Goal: Transaction & Acquisition: Purchase product/service

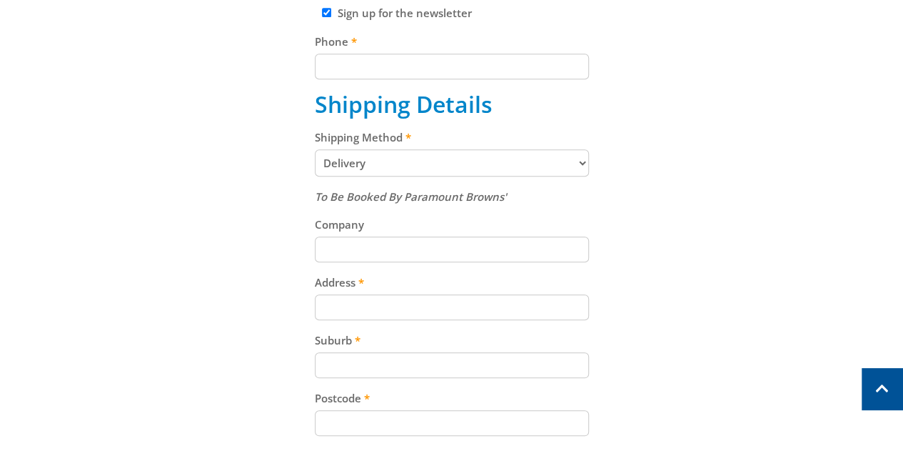
scroll to position [571, 0]
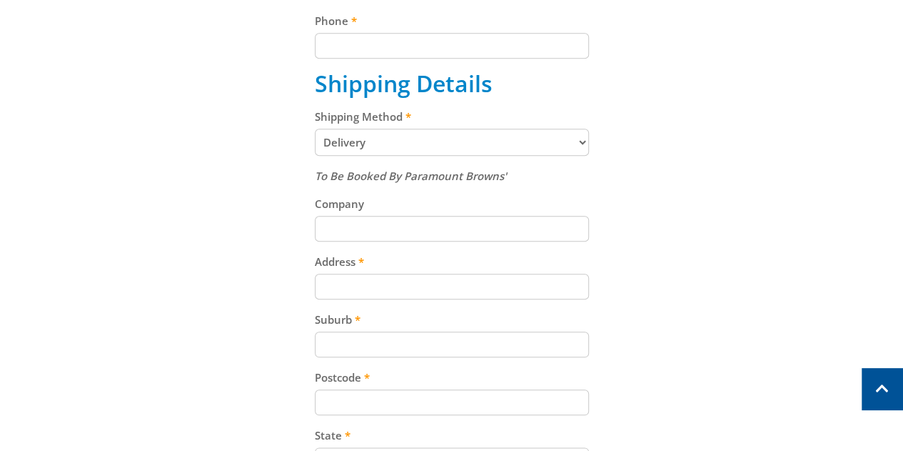
click at [376, 401] on input "Postcode" at bounding box center [452, 402] width 274 height 26
type input "6090"
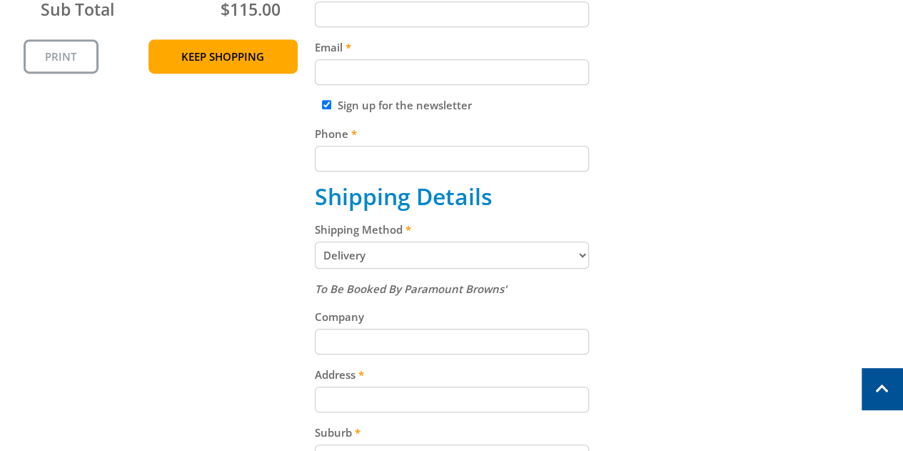
scroll to position [500, 0]
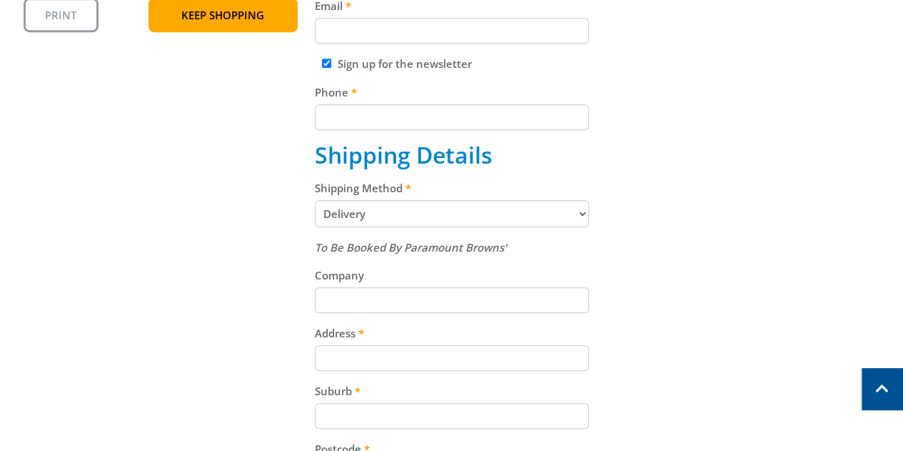
click at [534, 226] on select "Pickup from Gepps Cross Delivery" at bounding box center [452, 213] width 274 height 27
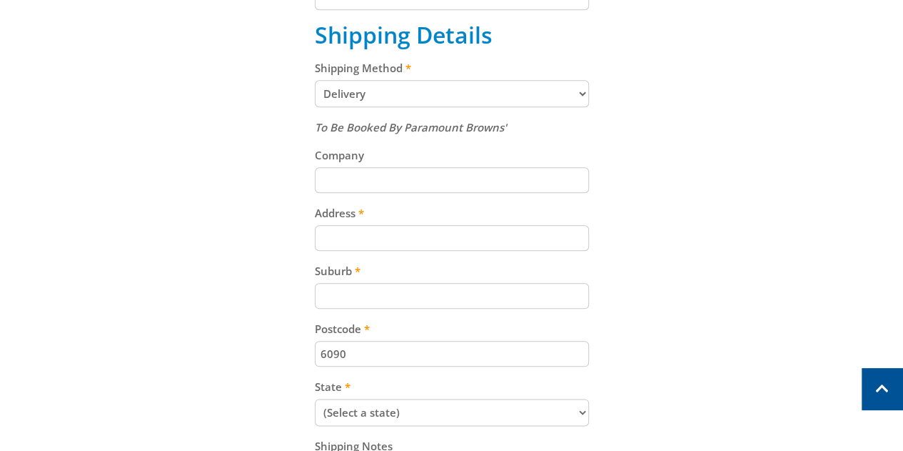
scroll to position [643, 0]
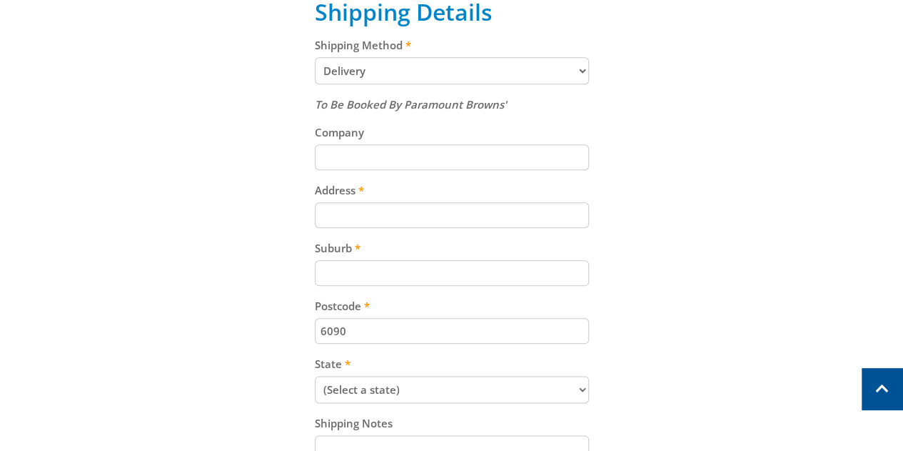
click at [504, 384] on select "(Select a state) South Australia Victoria New South Wales Queensland Western Au…" at bounding box center [452, 389] width 274 height 27
select select "WA"
click at [315, 376] on select "(Select a state) South Australia Victoria New South Wales Queensland Western Au…" at bounding box center [452, 389] width 274 height 27
click at [456, 269] on input "Suburb" at bounding box center [452, 273] width 274 height 26
type input "Malaga"
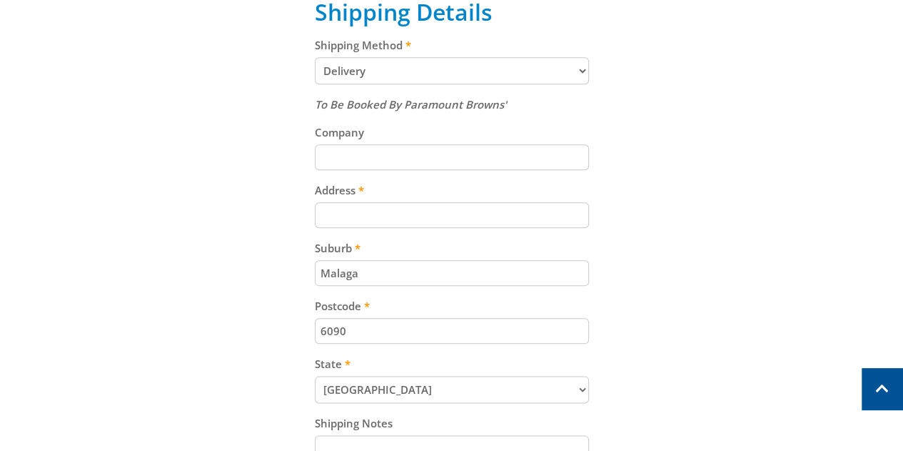
click at [421, 208] on input "Address" at bounding box center [452, 215] width 274 height 26
type input "43 Action Rd"
click at [349, 151] on input "Company" at bounding box center [452, 157] width 274 height 26
type input "VitalTrace Pty Ltd"
click at [629, 117] on div "Cart PLASTIC PARTS BINS - STOR-PAK 60 $11.50 10 Item total: $115.00 Sub Total $…" at bounding box center [452, 145] width 857 height 991
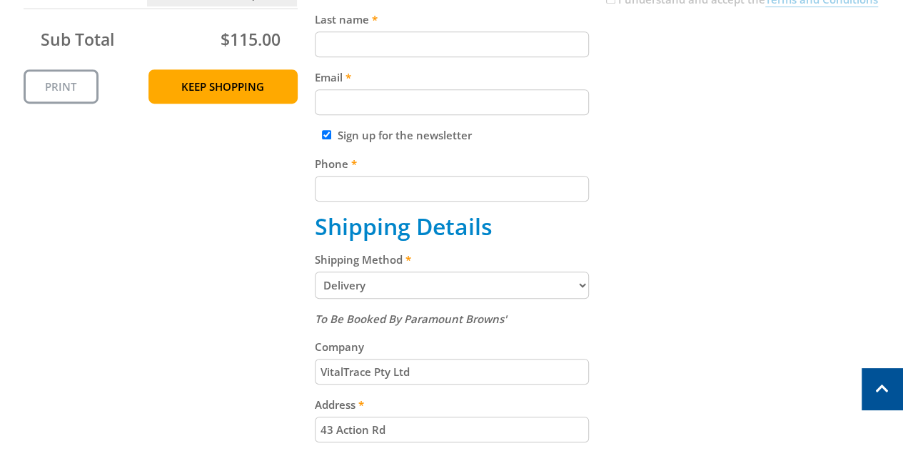
scroll to position [214, 0]
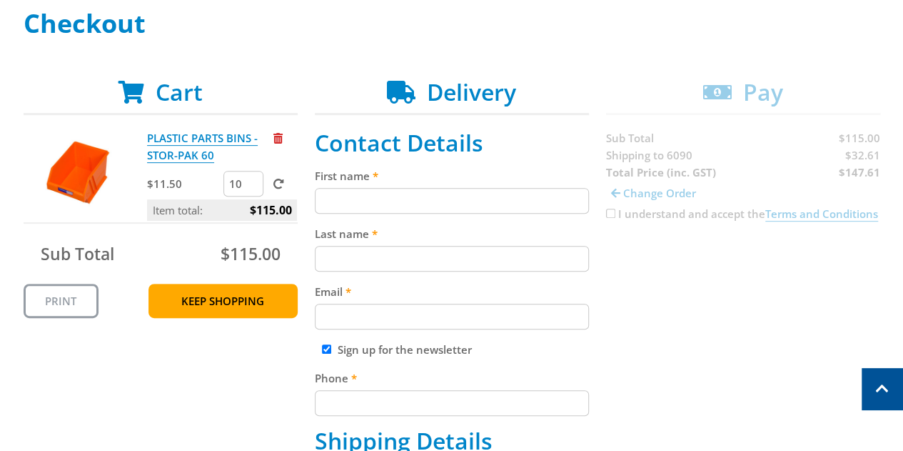
click at [526, 204] on input "First name" at bounding box center [452, 201] width 274 height 26
type input "Nadia"
type input "Rahman"
type input "nadiazilrahman@gmail.com"
type input "0403685277"
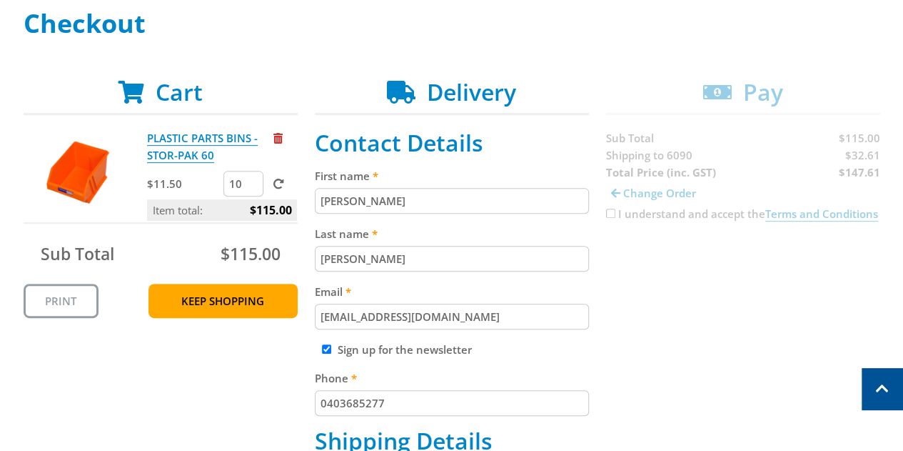
drag, startPoint x: 460, startPoint y: 318, endPoint x: 271, endPoint y: 318, distance: 188.5
type input "nadia@vitaltrace.com.au"
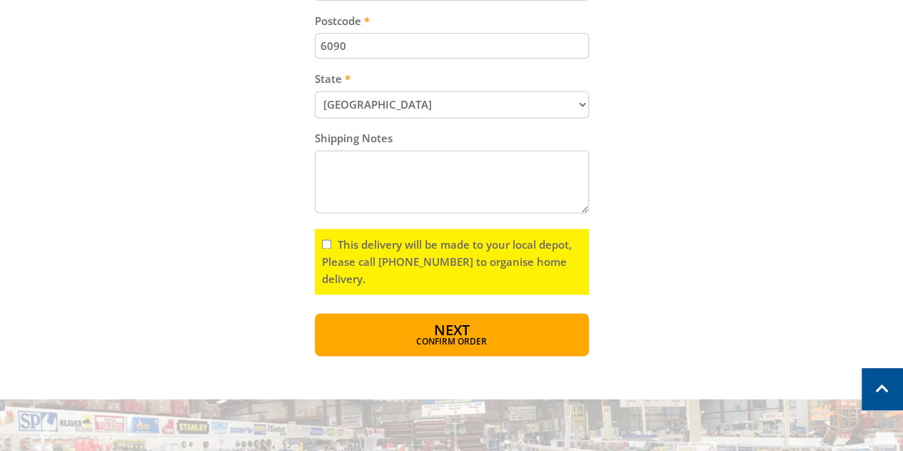
scroll to position [928, 0]
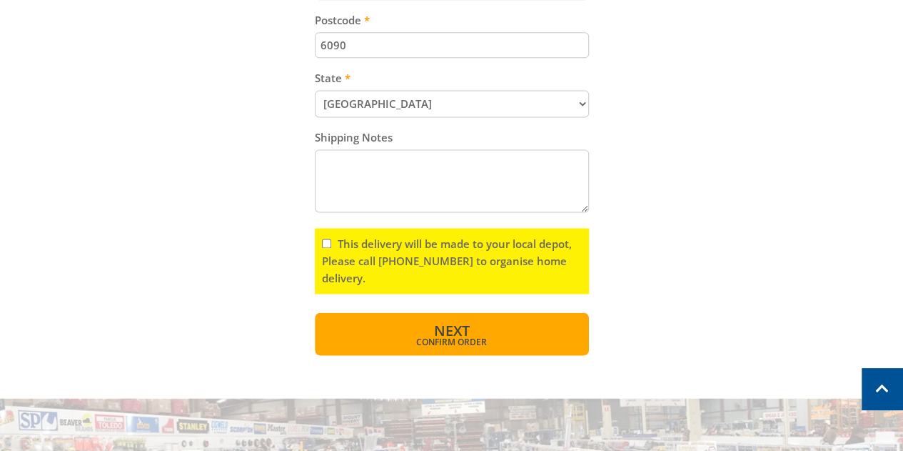
click at [573, 330] on button "Next Confirm order" at bounding box center [452, 333] width 274 height 43
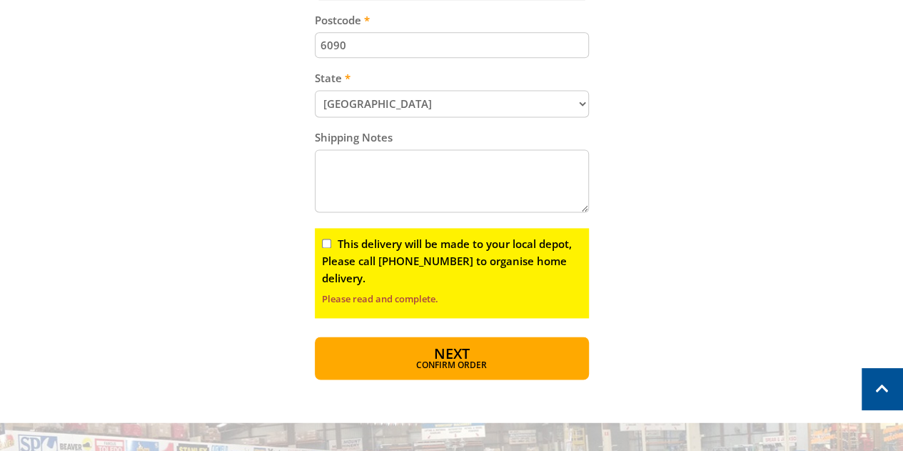
click at [324, 239] on input "This delivery will be made to your local depot, Please call (08) 8260 6333 to o…" at bounding box center [326, 243] width 9 height 9
checkbox input "true"
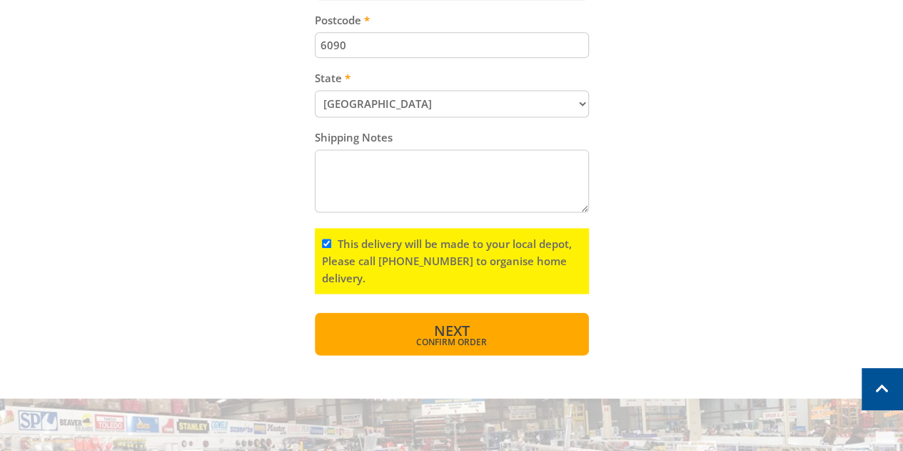
click at [492, 338] on span "Confirm order" at bounding box center [452, 342] width 213 height 9
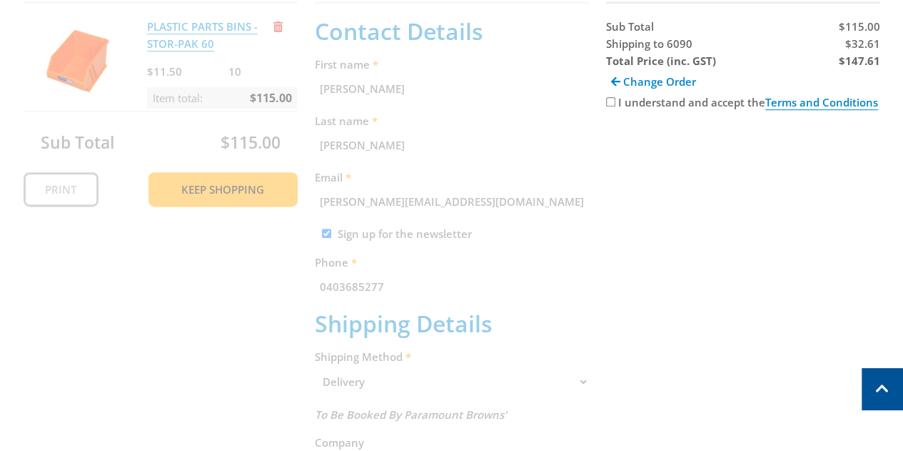
scroll to position [293, 0]
